Goal: Transaction & Acquisition: Purchase product/service

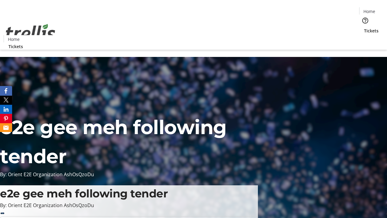
click at [364, 28] on span "Tickets" at bounding box center [371, 31] width 15 height 6
